Goal: Information Seeking & Learning: Learn about a topic

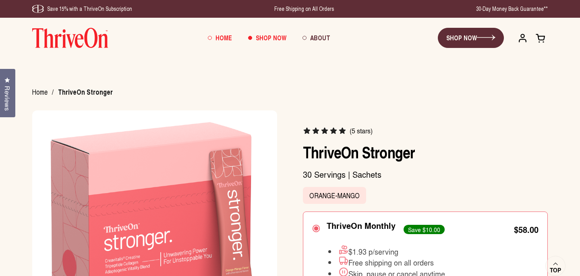
click at [224, 37] on span "Home" at bounding box center [223, 37] width 17 height 9
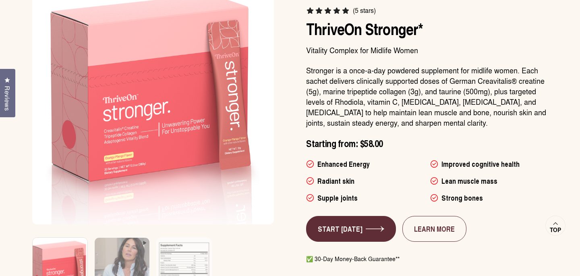
scroll to position [496, 0]
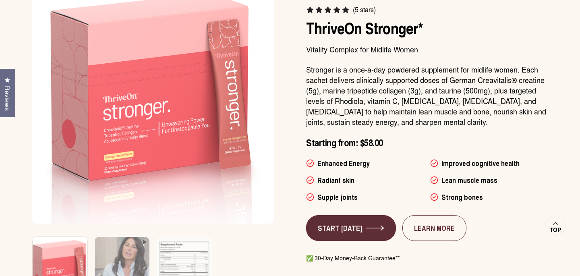
drag, startPoint x: 308, startPoint y: 68, endPoint x: 461, endPoint y: 125, distance: 163.3
click at [461, 125] on p "Stronger is a once-a-day powdered supplement for midlife women. Each sachet del…" at bounding box center [427, 95] width 242 height 63
copy p "Stronger is a once-a-day powdered supplement for midlife women. Each sachet del…"
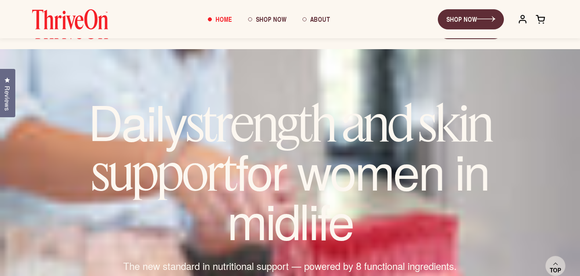
scroll to position [0, 0]
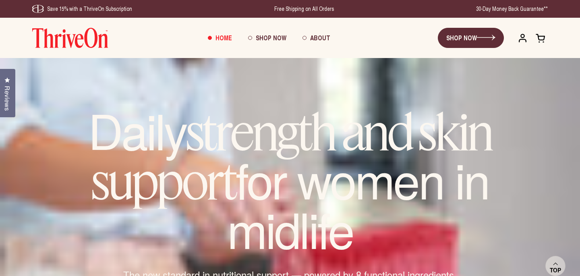
click at [225, 38] on span "Home" at bounding box center [223, 37] width 17 height 9
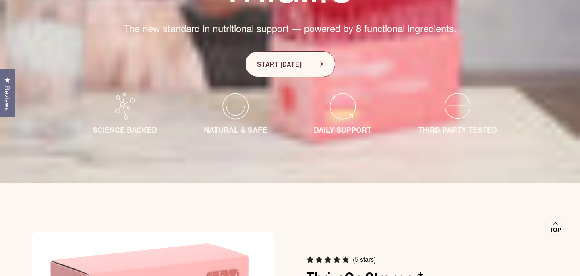
scroll to position [247, 0]
click at [456, 114] on icon at bounding box center [457, 106] width 27 height 27
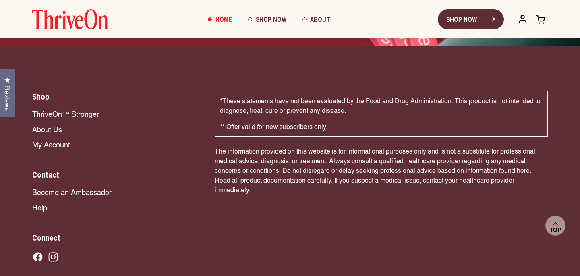
scroll to position [5432, 0]
